Goal: Task Accomplishment & Management: Complete application form

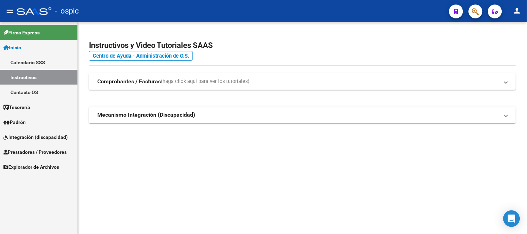
click at [33, 137] on span "Integración (discapacidad)" at bounding box center [35, 137] width 64 height 8
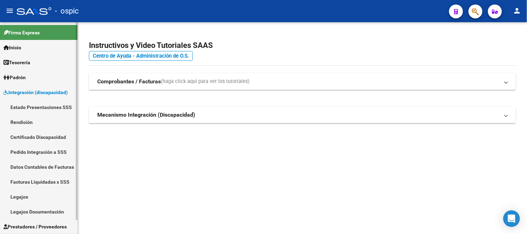
click at [40, 91] on span "Integración (discapacidad)" at bounding box center [35, 93] width 64 height 8
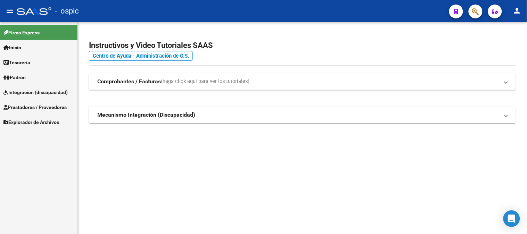
click at [35, 103] on span "Prestadores / Proveedores" at bounding box center [34, 107] width 63 height 8
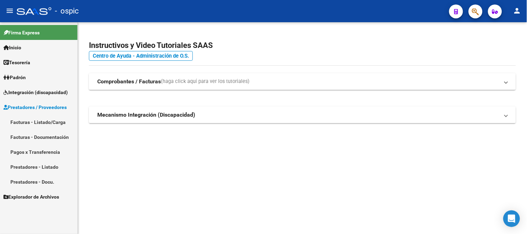
click at [32, 124] on link "Facturas - Listado/Carga" at bounding box center [38, 122] width 77 height 15
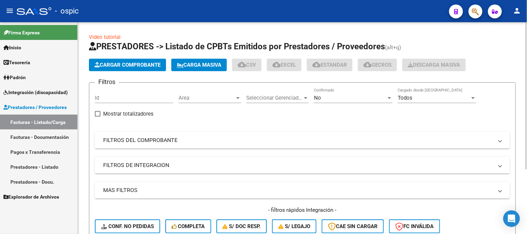
click at [326, 97] on div "No" at bounding box center [350, 98] width 72 height 6
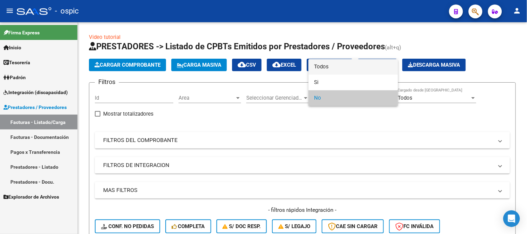
click at [322, 66] on span "Todos" at bounding box center [353, 67] width 78 height 16
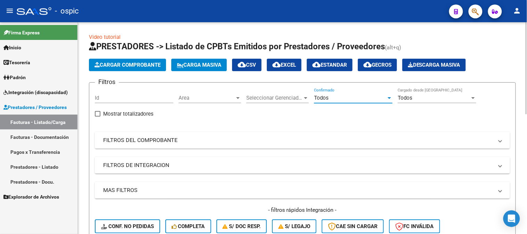
click at [157, 139] on mat-panel-title "FILTROS DEL COMPROBANTE" at bounding box center [298, 140] width 390 height 8
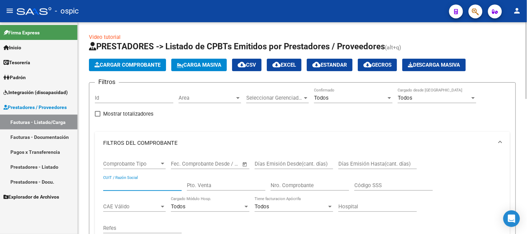
click at [143, 185] on input "CUIT / Razón Social" at bounding box center [142, 185] width 78 height 6
type input "[PERSON_NAME]"
click at [341, 99] on div "Todos" at bounding box center [350, 98] width 72 height 6
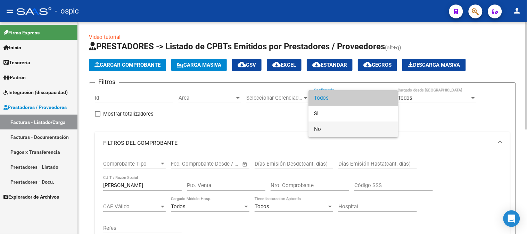
drag, startPoint x: 327, startPoint y: 129, endPoint x: 312, endPoint y: 131, distance: 14.3
click at [326, 129] on span "No" at bounding box center [353, 129] width 78 height 16
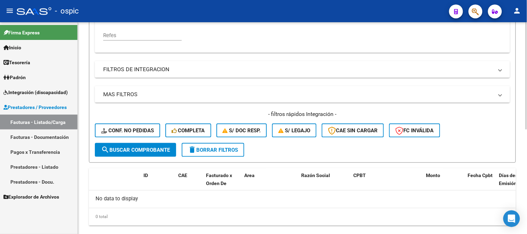
click at [155, 145] on button "search Buscar Comprobante" at bounding box center [135, 150] width 81 height 14
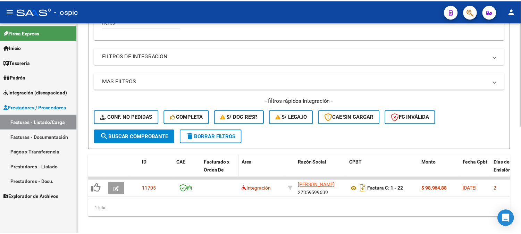
scroll to position [217, 0]
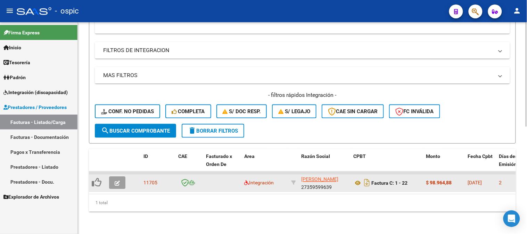
click at [116, 181] on icon "button" at bounding box center [117, 183] width 5 height 5
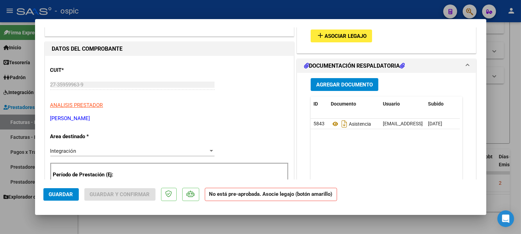
scroll to position [0, 0]
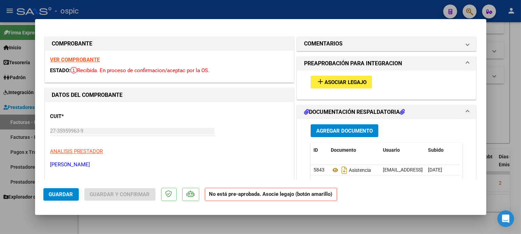
click at [325, 81] on span "Asociar Legajo" at bounding box center [346, 82] width 42 height 6
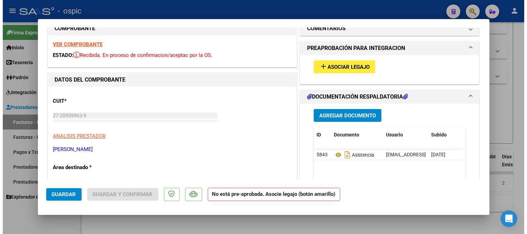
scroll to position [1, 0]
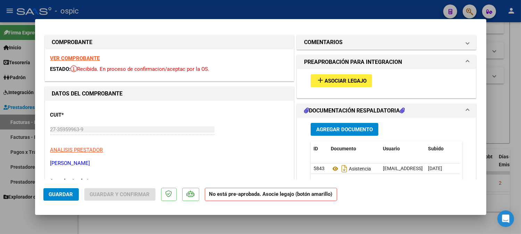
type input "$ 0,00"
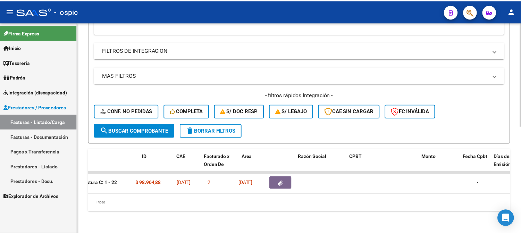
scroll to position [0, 0]
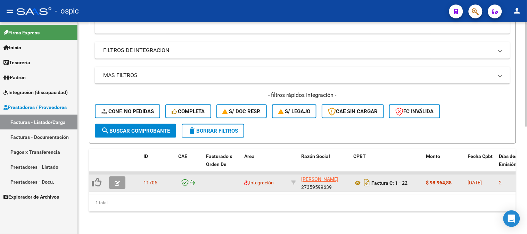
click at [122, 177] on button "button" at bounding box center [117, 183] width 16 height 12
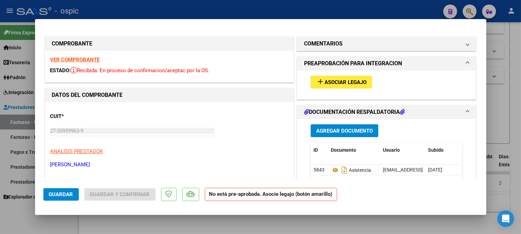
click at [71, 59] on strong "VER COMPROBANTE" at bounding box center [75, 60] width 50 height 6
click at [59, 57] on strong "VER COMPROBANTE" at bounding box center [75, 60] width 50 height 6
click at [320, 84] on mat-icon "add" at bounding box center [320, 81] width 8 height 8
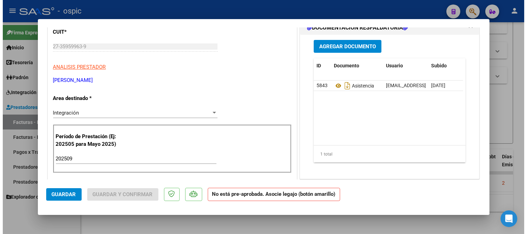
scroll to position [116, 0]
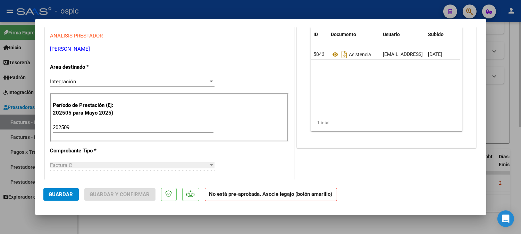
type input "$ 0,00"
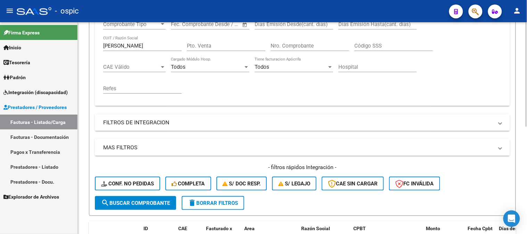
scroll to position [217, 0]
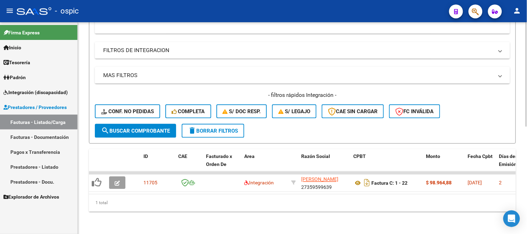
drag, startPoint x: 200, startPoint y: 192, endPoint x: 421, endPoint y: 191, distance: 221.1
click at [421, 191] on datatable-body "11705 Integración [PERSON_NAME] 27359599639 Factura C: 1 - 22 $ 98.964,88 [DATE…" at bounding box center [302, 182] width 427 height 23
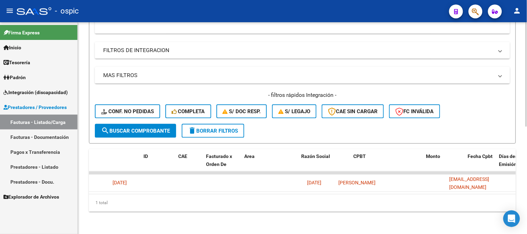
scroll to position [0, 0]
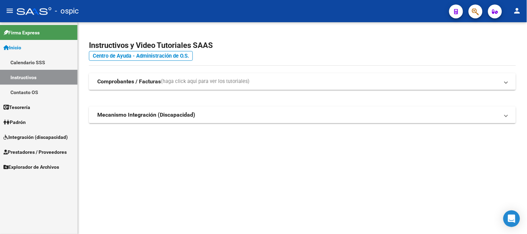
click at [42, 133] on link "Integración (discapacidad)" at bounding box center [38, 136] width 77 height 15
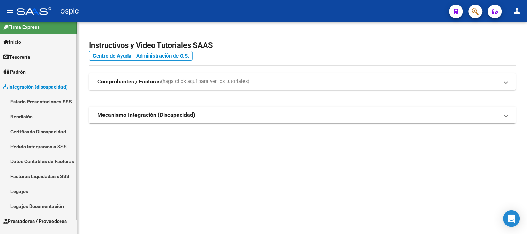
scroll to position [15, 0]
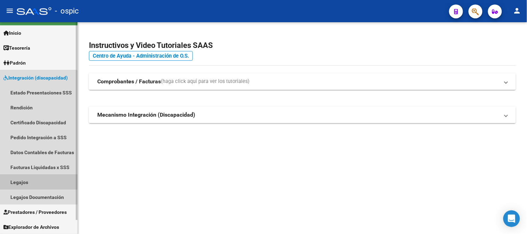
click at [39, 177] on link "Legajos" at bounding box center [38, 182] width 77 height 15
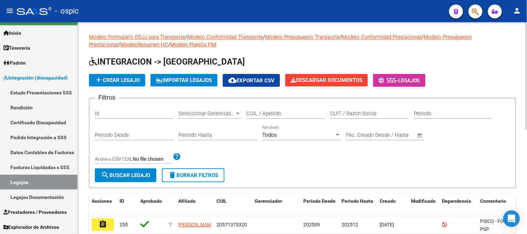
click at [276, 116] on input "CUIL / Apellido" at bounding box center [285, 113] width 78 height 6
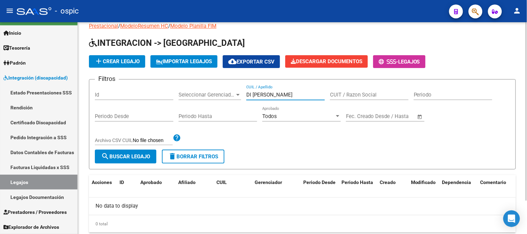
scroll to position [1, 0]
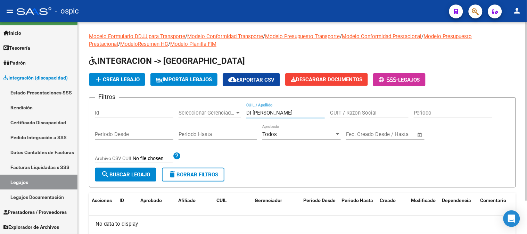
drag, startPoint x: 321, startPoint y: 112, endPoint x: 246, endPoint y: 115, distance: 75.0
click at [246, 115] on input "DI BERNANRDO CHAVEZ IGNA" at bounding box center [285, 113] width 78 height 6
click at [271, 113] on input "DI BERNANRDO CHAVEZ IGNA" at bounding box center [285, 113] width 78 height 6
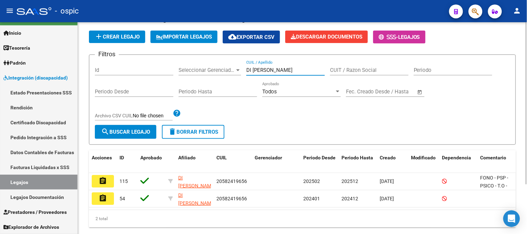
scroll to position [62, 0]
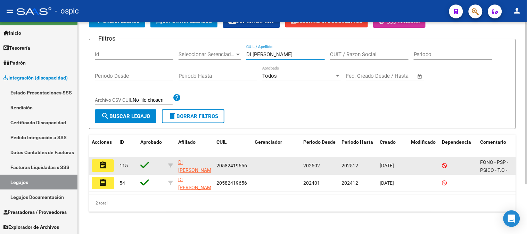
type input "DI BERNARDO CHAVEZ IGNA"
click at [109, 160] on button "assignment" at bounding box center [103, 165] width 22 height 12
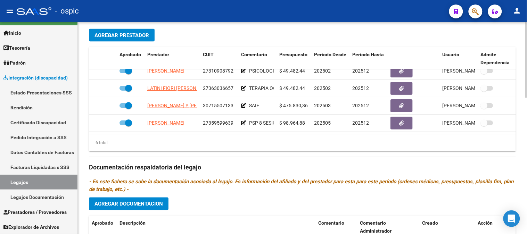
scroll to position [47, 0]
click at [33, 77] on span "Integración (discapacidad)" at bounding box center [35, 78] width 64 height 8
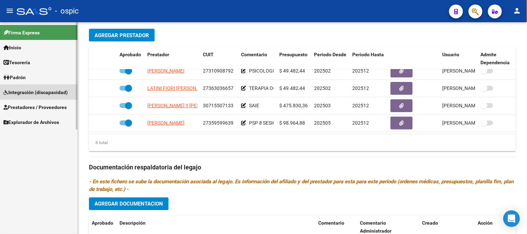
scroll to position [0, 0]
click at [31, 103] on span "Prestadores / Proveedores" at bounding box center [34, 107] width 63 height 8
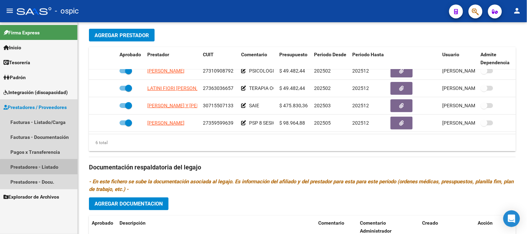
click at [51, 167] on link "Prestadores - Listado" at bounding box center [38, 166] width 77 height 15
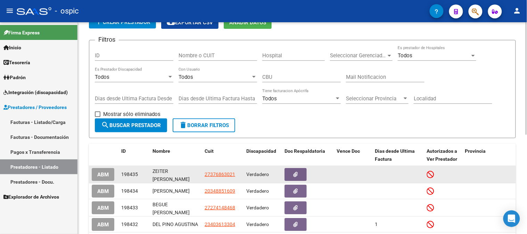
scroll to position [33, 0]
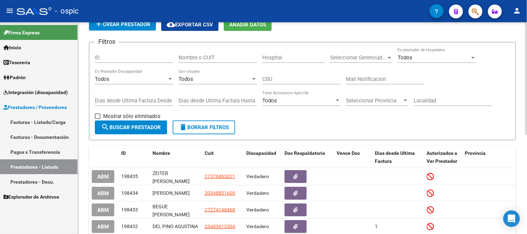
click at [216, 56] on input "Nombre o CUIT" at bounding box center [217, 57] width 78 height 6
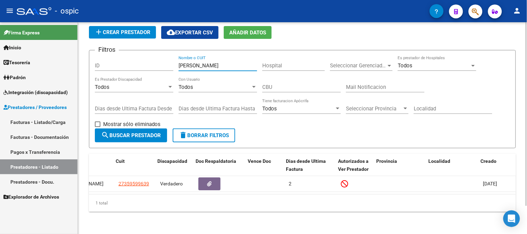
scroll to position [0, 89]
type input "PEREDA MARIA VIC"
